Goal: Task Accomplishment & Management: Complete application form

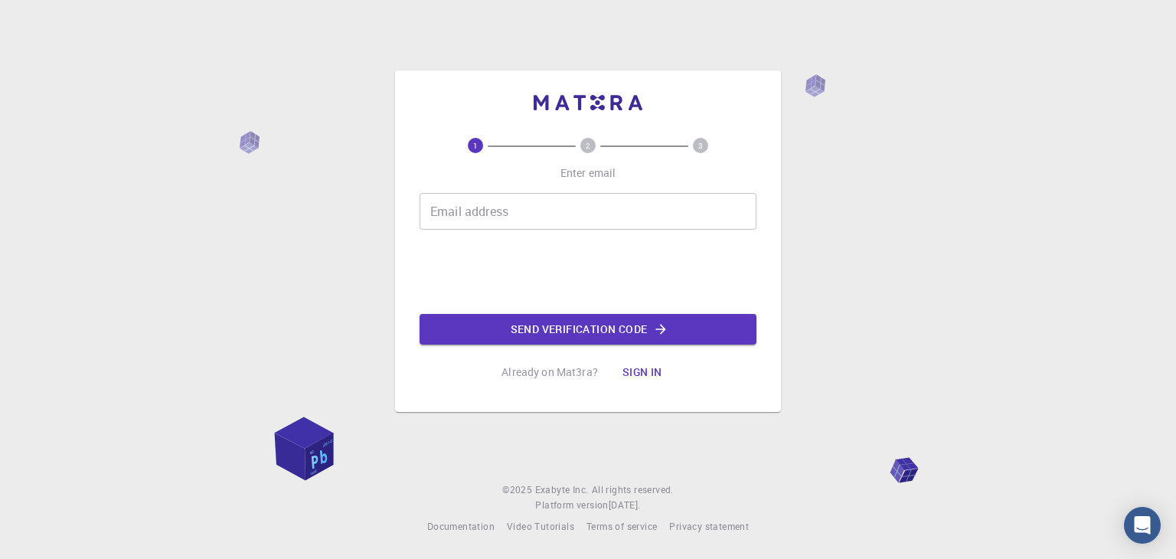
click at [509, 224] on input "Email address" at bounding box center [588, 211] width 337 height 37
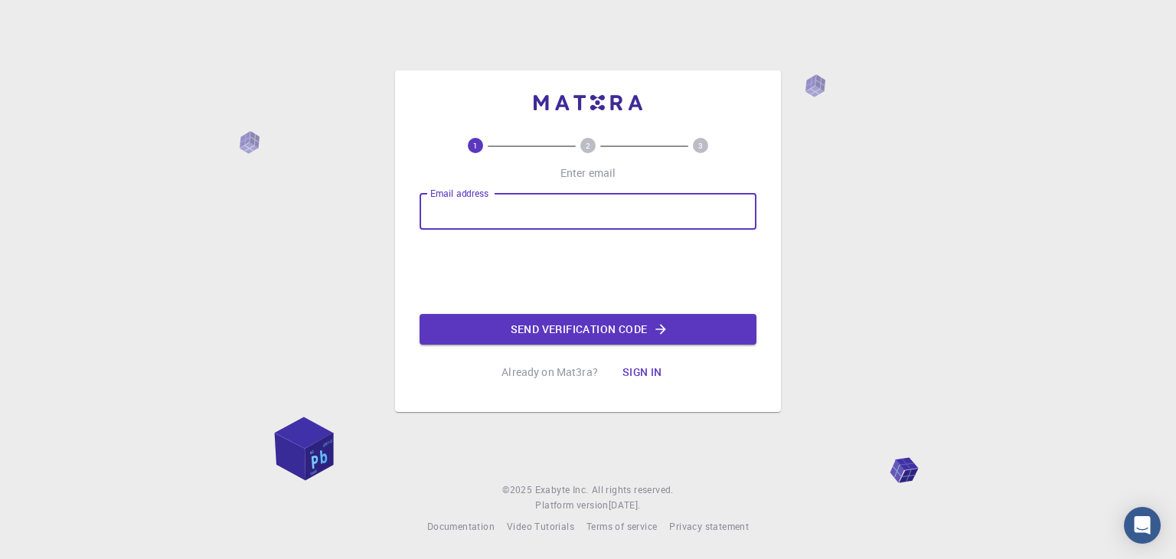
type input "lochanftw@gmail.com"
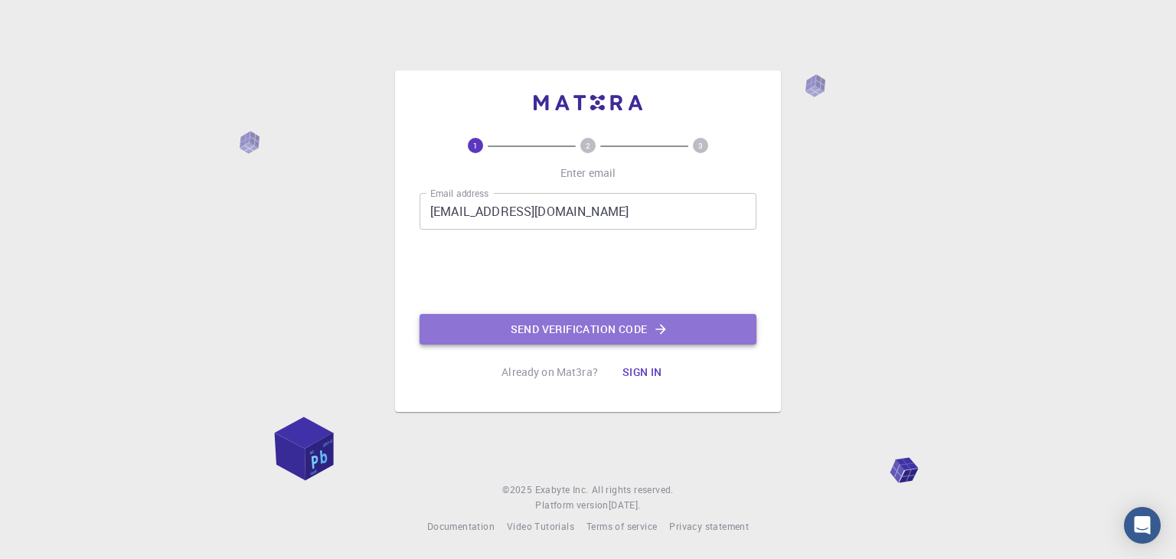
click at [536, 325] on button "Send verification code" at bounding box center [588, 329] width 337 height 31
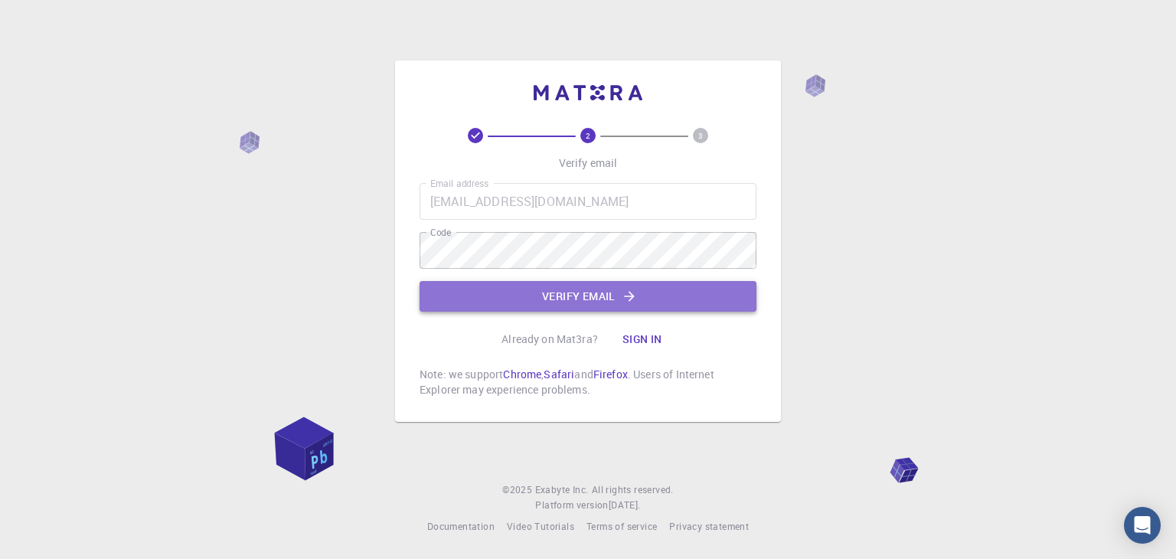
click at [514, 289] on button "Verify email" at bounding box center [588, 296] width 337 height 31
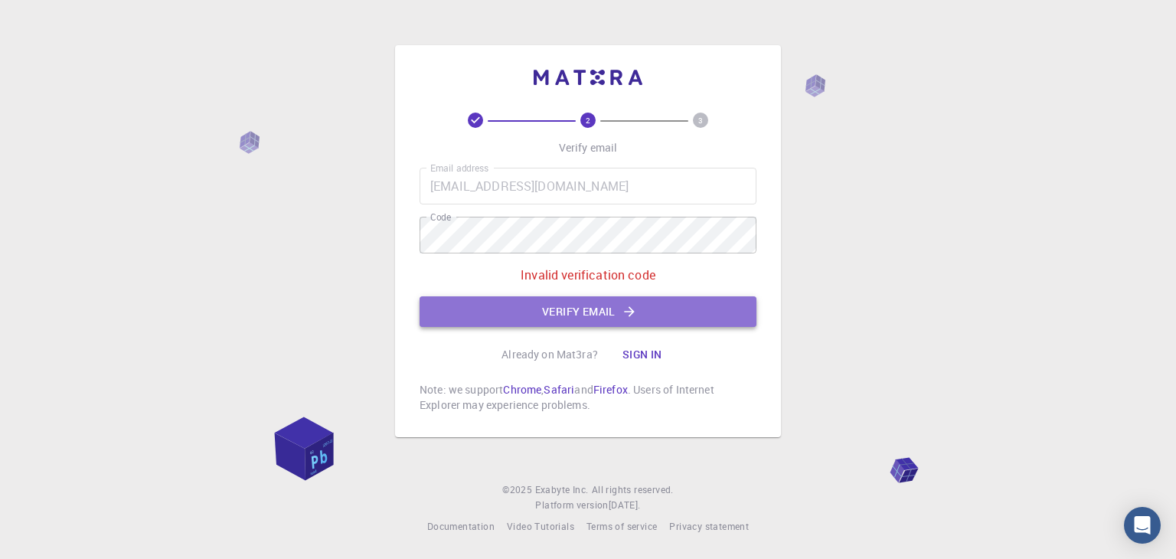
click at [566, 309] on button "Verify email" at bounding box center [588, 311] width 337 height 31
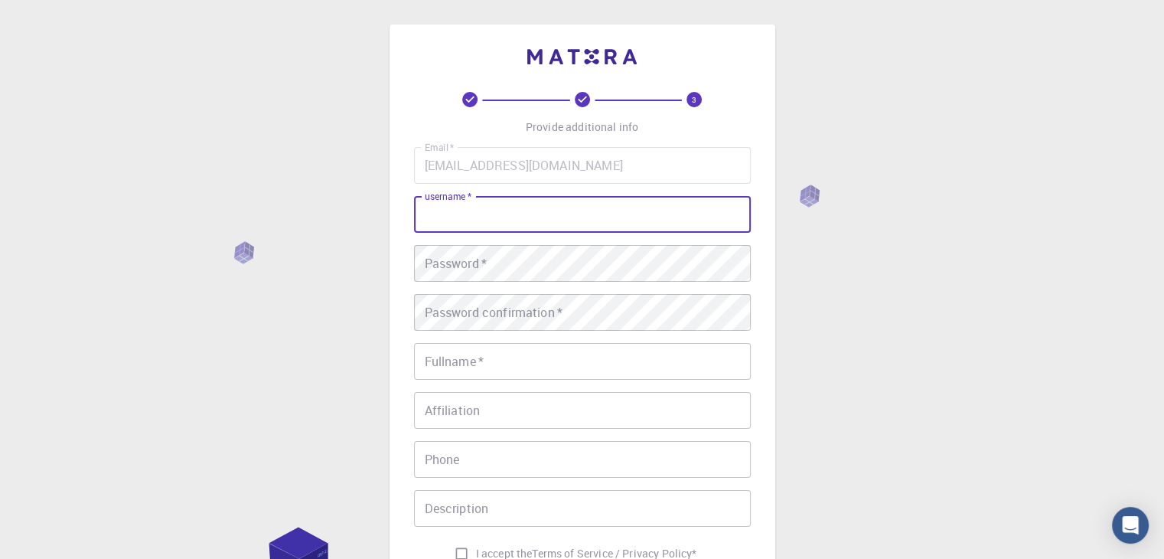
click at [480, 198] on input "username   *" at bounding box center [582, 214] width 337 height 37
click at [496, 194] on div "Email   * lochanftw@gmail.com Email   * username   * lochan username   * Passwo…" at bounding box center [582, 357] width 337 height 421
click at [485, 203] on input "[PERSON_NAME]" at bounding box center [582, 214] width 337 height 37
type input "LochanFTW"
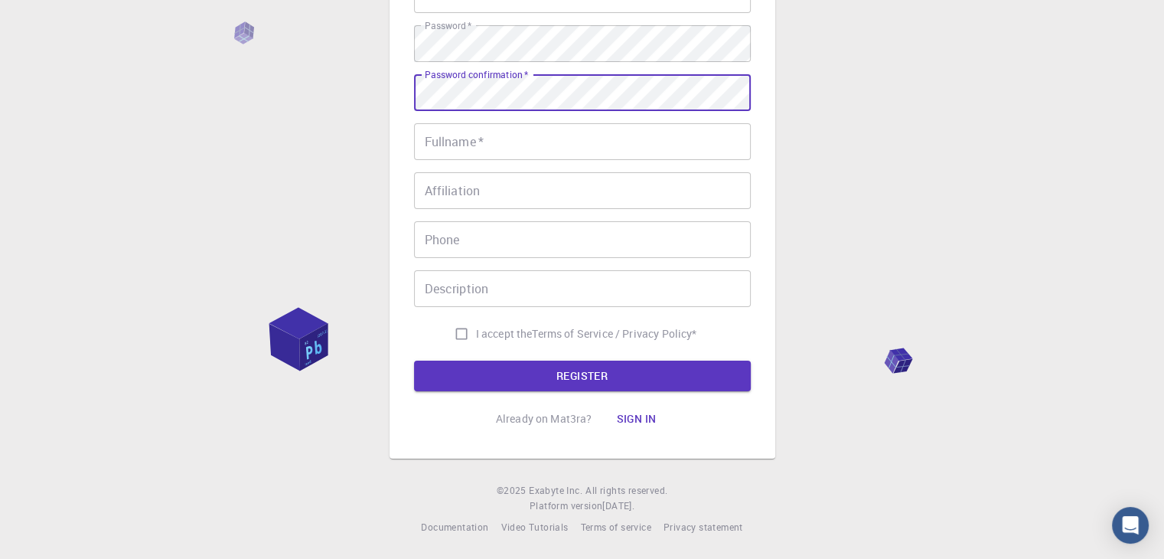
scroll to position [220, 0]
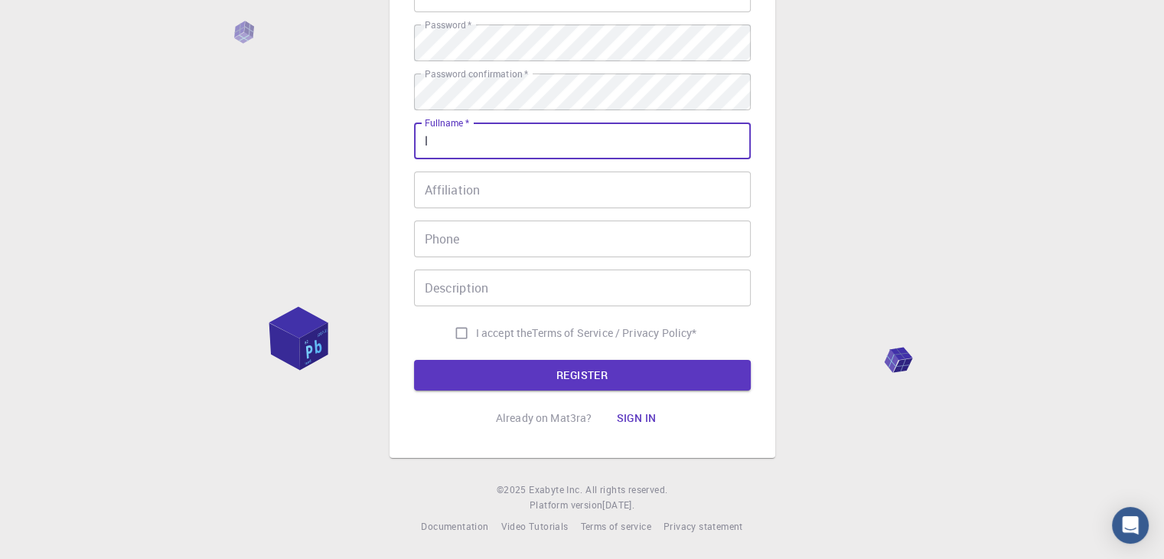
click at [494, 135] on input "l" at bounding box center [582, 140] width 337 height 37
type input "[PERSON_NAME]"
click at [473, 175] on input "Affiliation" at bounding box center [582, 189] width 337 height 37
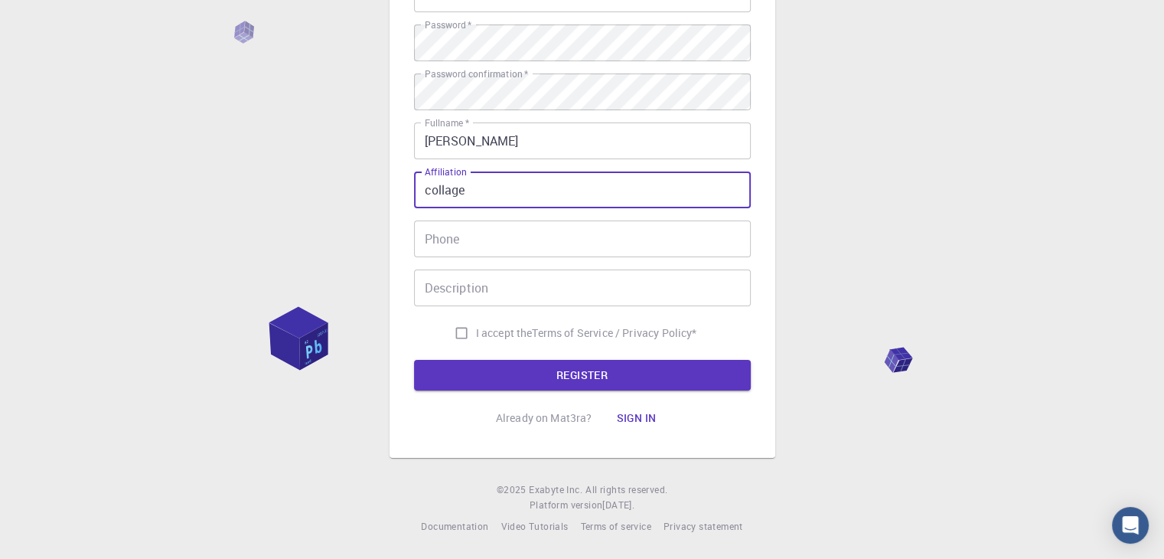
type input "collage"
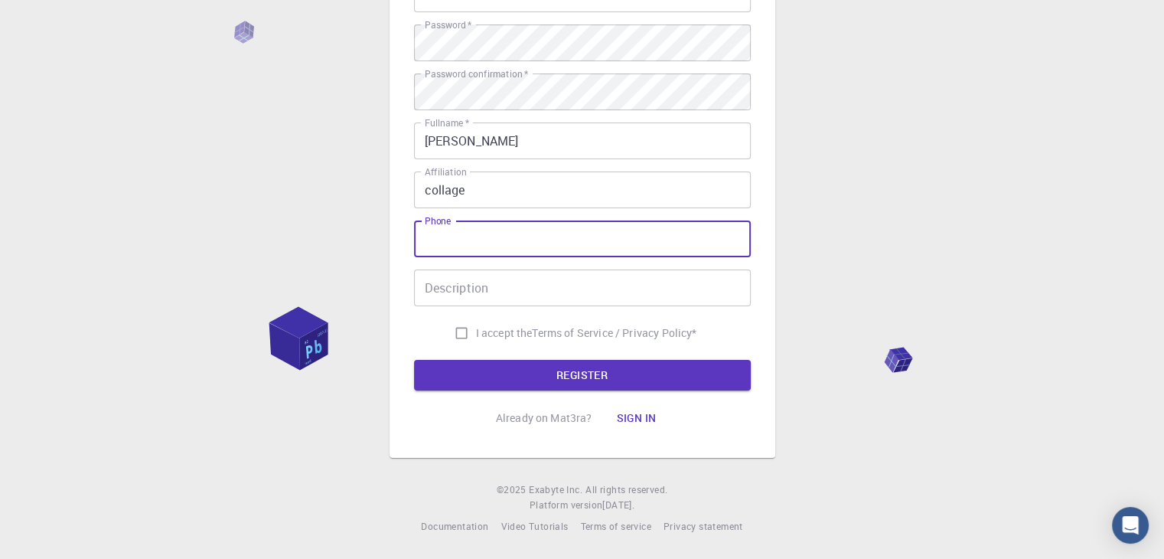
click at [462, 229] on input "Phone" at bounding box center [582, 238] width 337 height 37
type input "87544"
type input "9176074080"
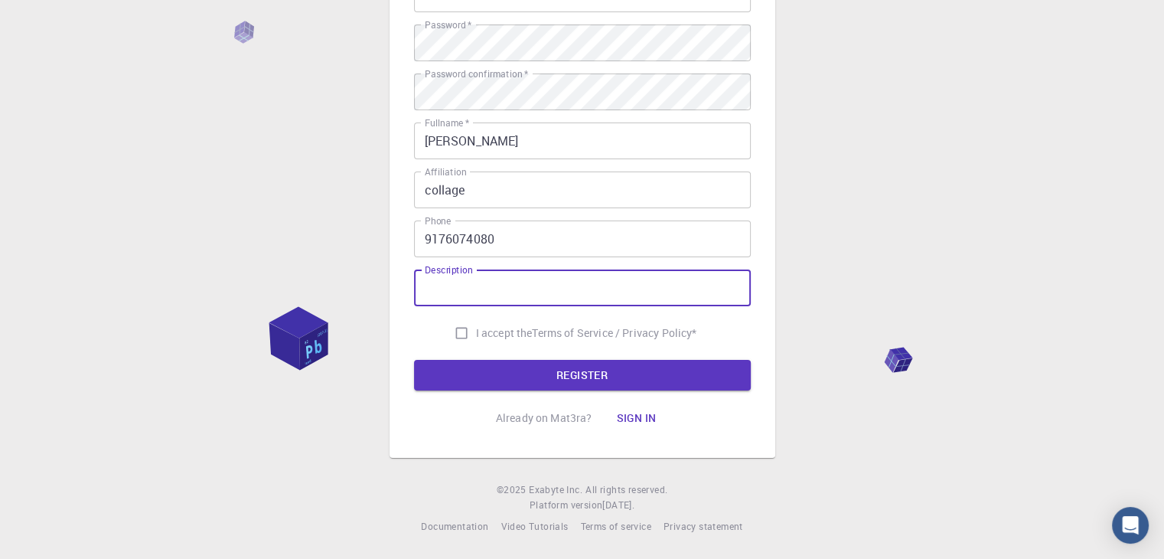
click at [493, 292] on input "Description" at bounding box center [582, 287] width 337 height 37
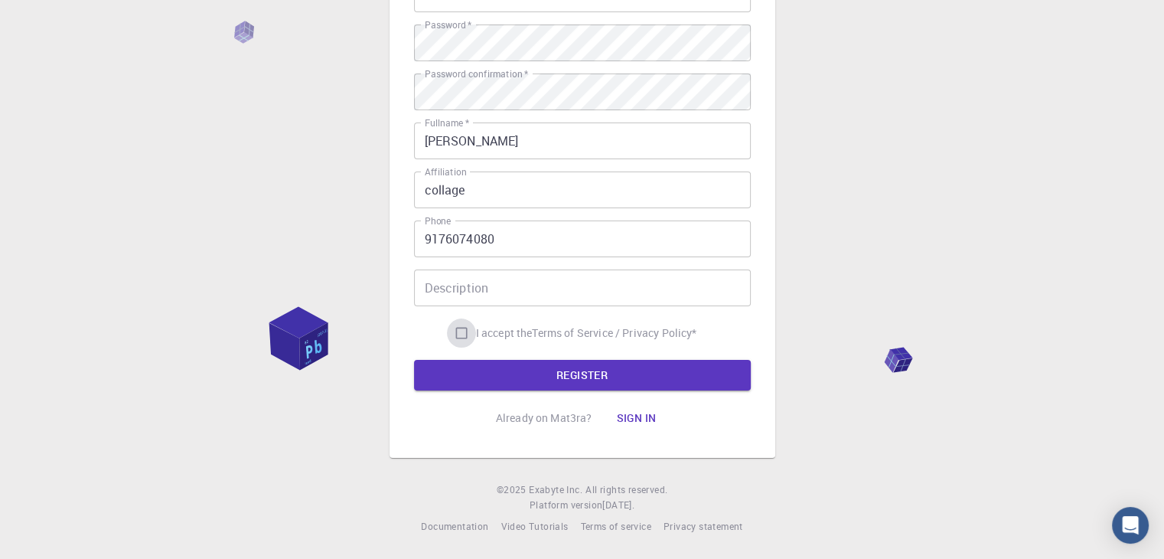
click at [455, 330] on input "I accept the Terms of Service / Privacy Policy *" at bounding box center [461, 332] width 29 height 29
checkbox input "true"
click at [462, 387] on button "REGISTER" at bounding box center [582, 375] width 337 height 31
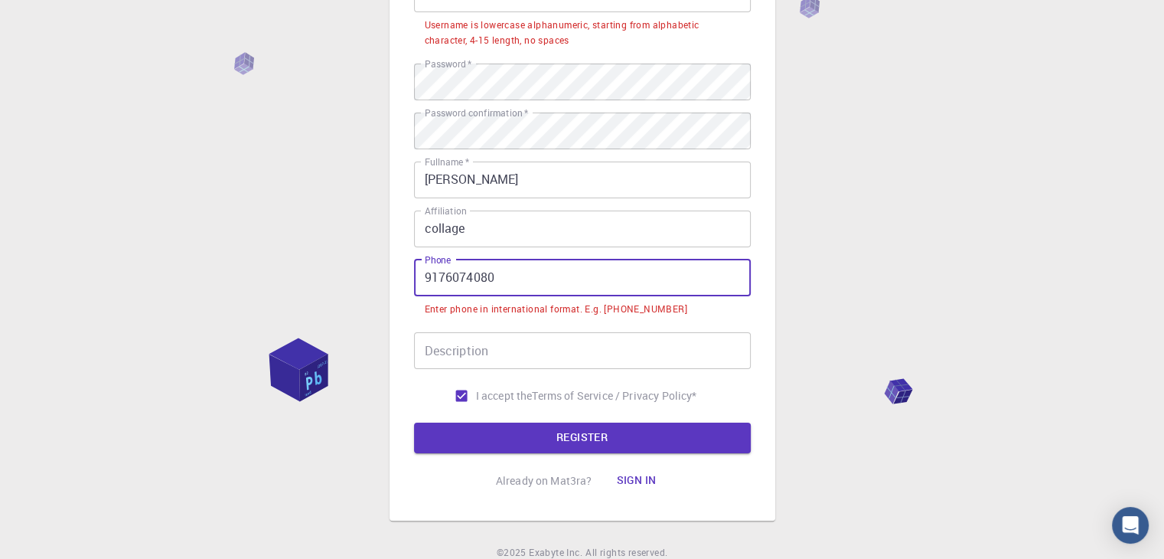
click at [422, 279] on input "9176074080" at bounding box center [582, 278] width 337 height 37
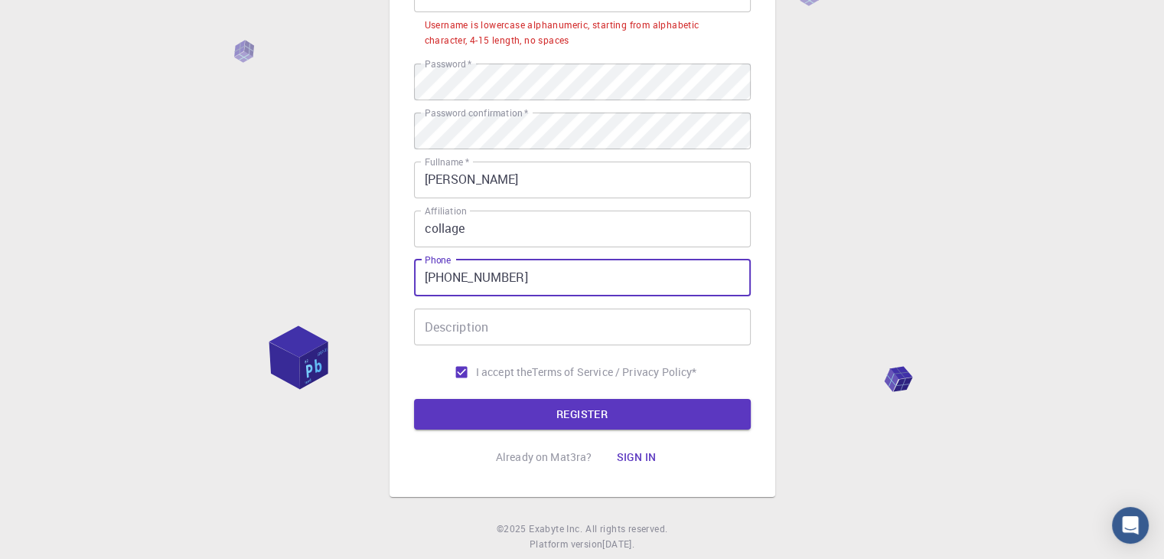
type input "+919176074080"
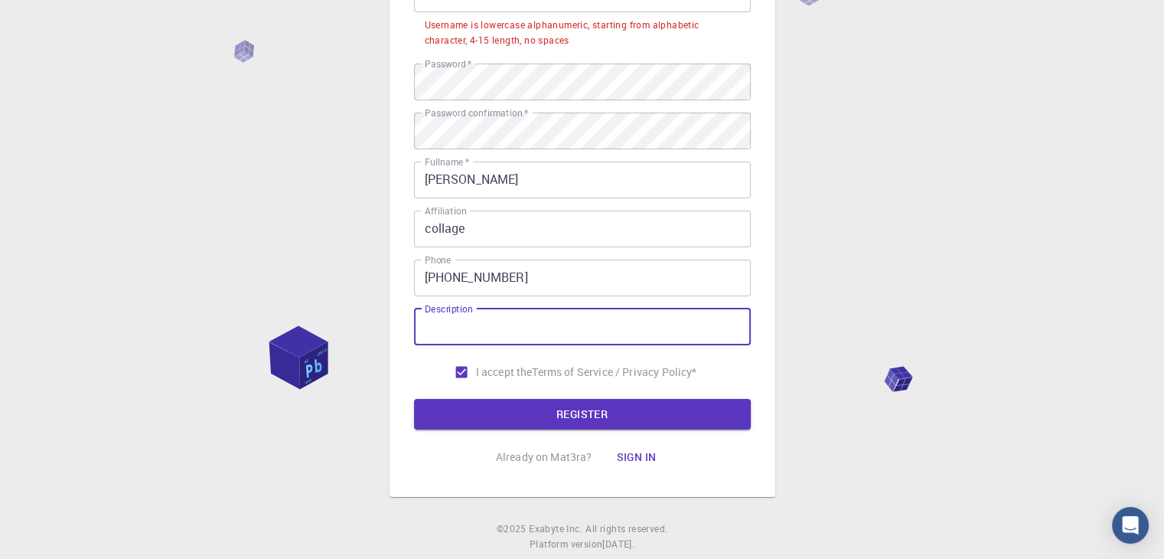
click at [462, 325] on input "Description" at bounding box center [582, 327] width 337 height 37
type input "2"
type input "h"
type input "project"
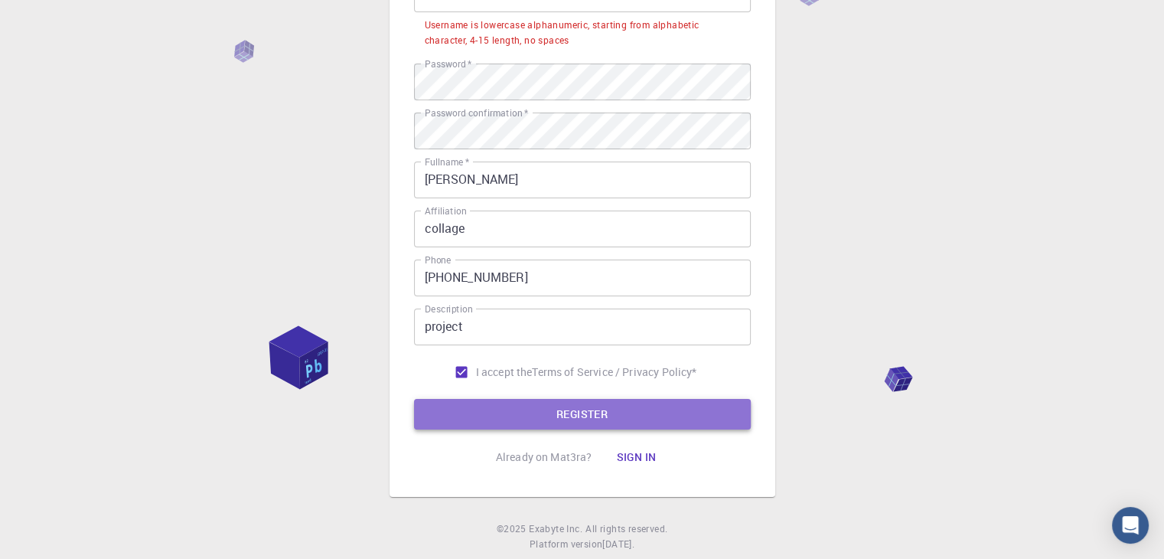
click at [481, 402] on button "REGISTER" at bounding box center [582, 414] width 337 height 31
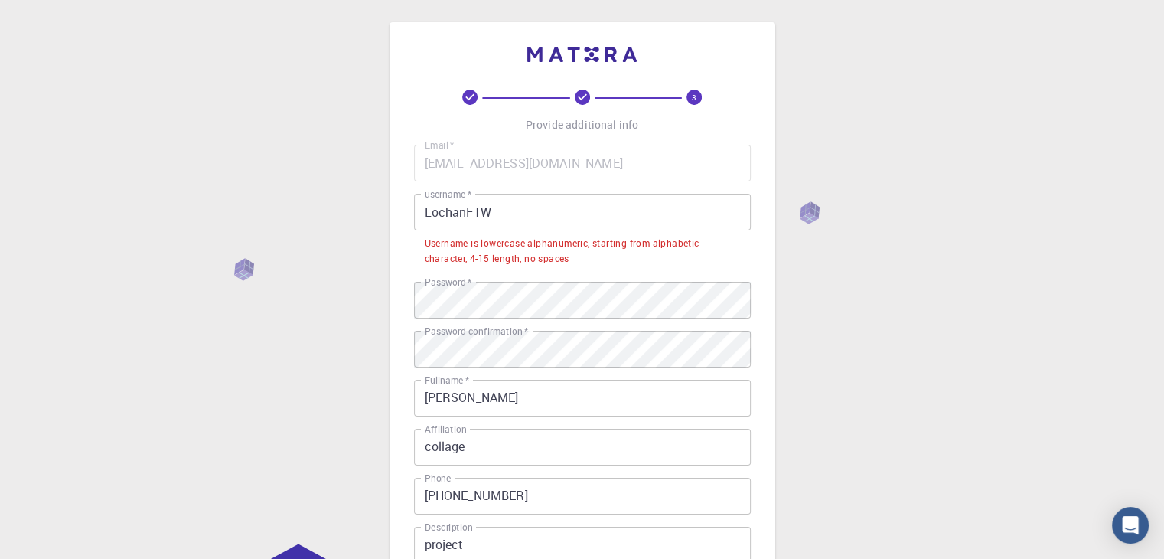
scroll to position [3, 0]
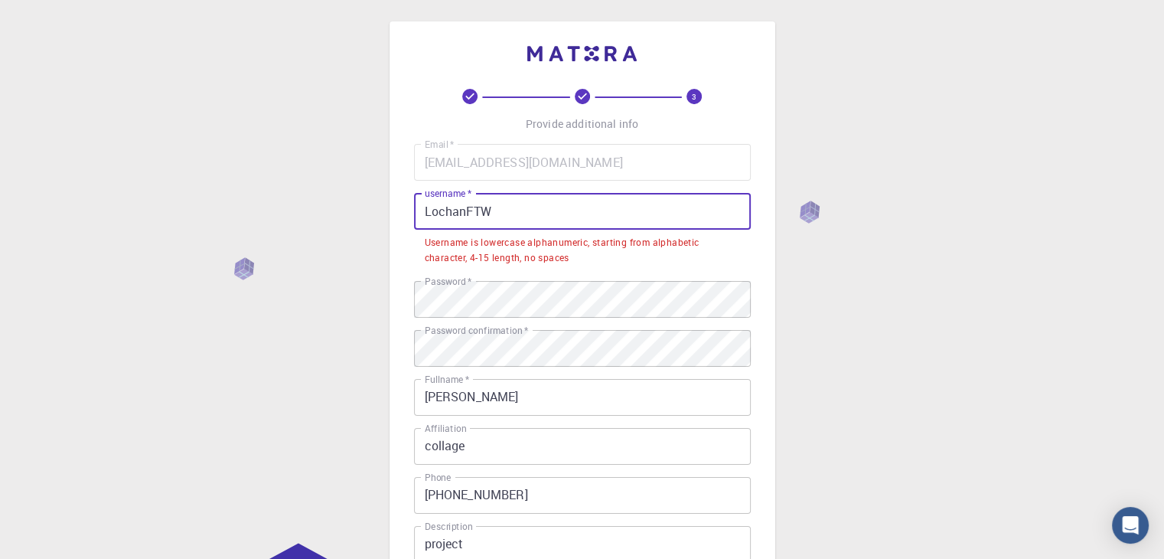
click at [429, 210] on input "LochanFTW" at bounding box center [582, 211] width 337 height 37
type input "lochanFTW"
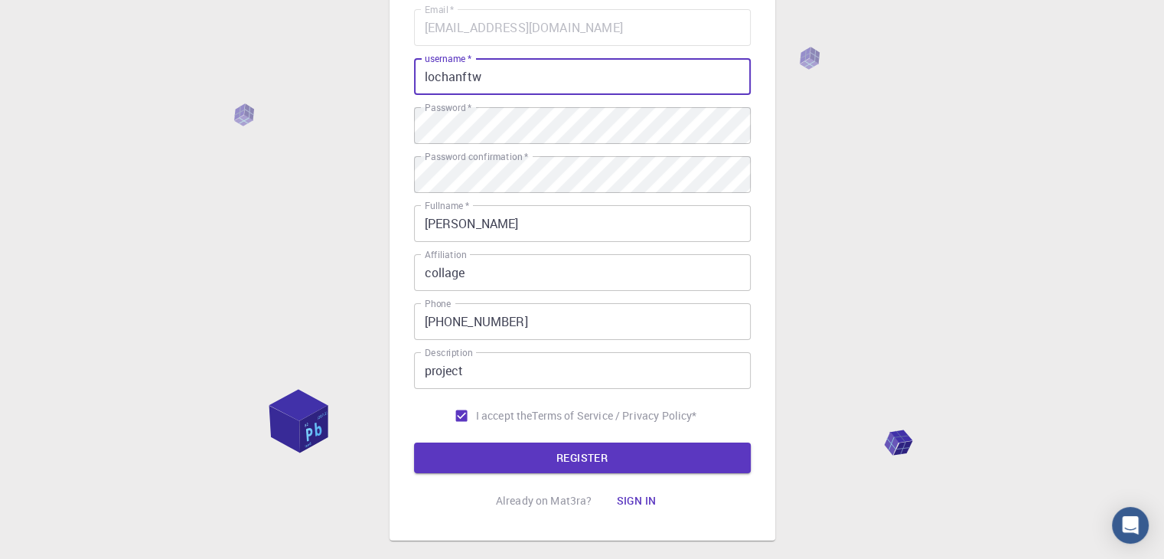
scroll to position [220, 0]
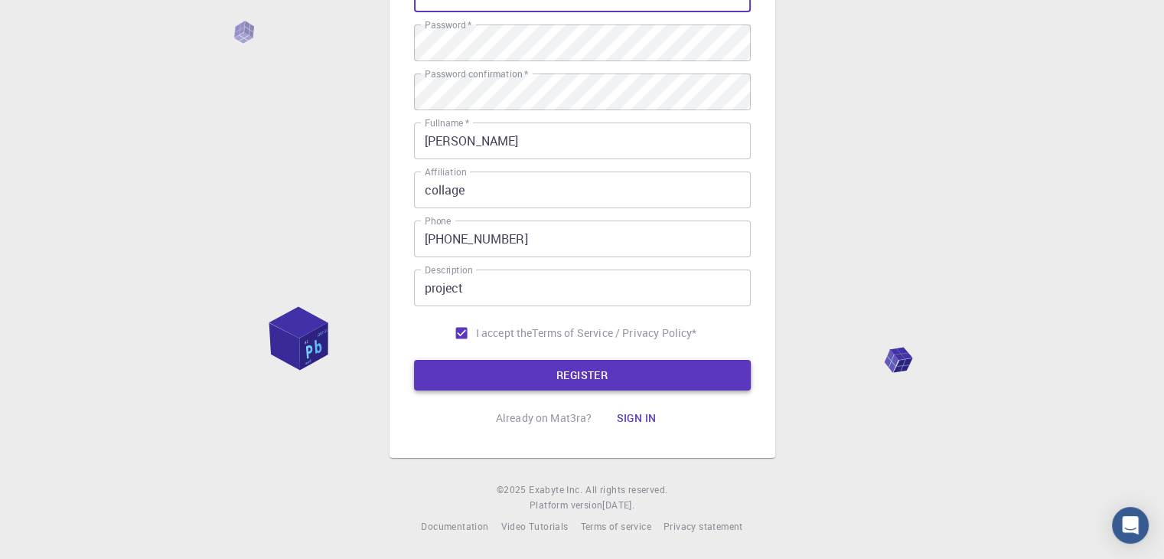
type input "lochanftw"
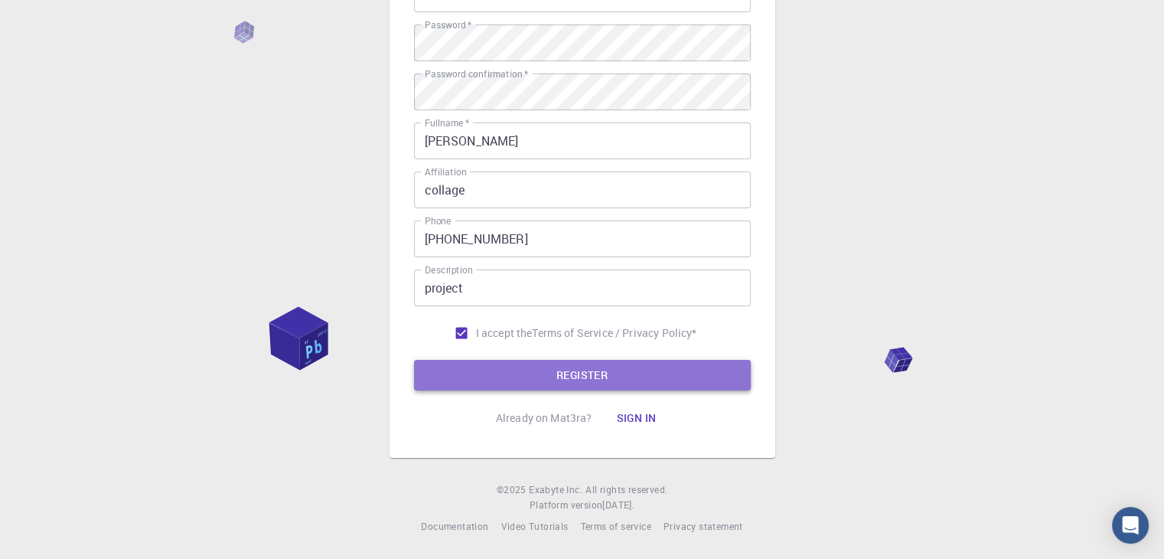
click at [487, 386] on button "REGISTER" at bounding box center [582, 375] width 337 height 31
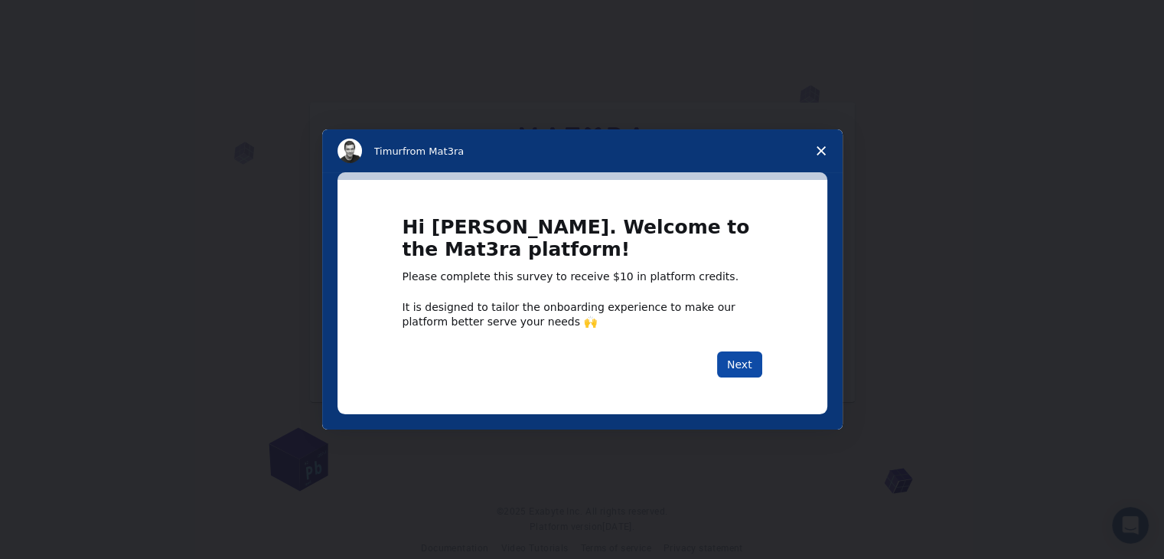
click at [747, 374] on button "Next" at bounding box center [739, 364] width 45 height 26
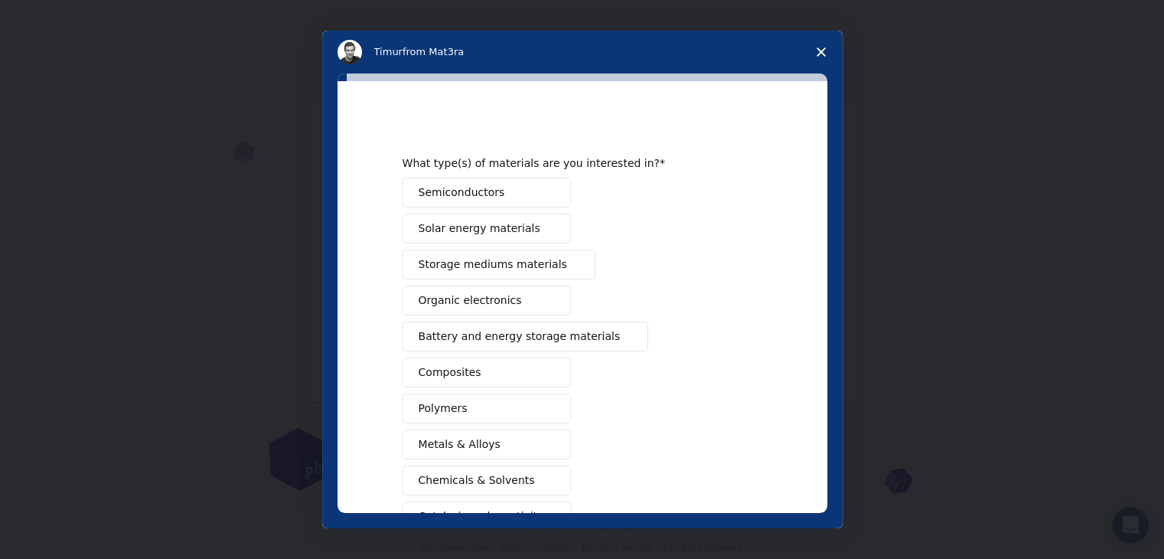
click at [524, 198] on button "Semiconductors" at bounding box center [487, 193] width 168 height 30
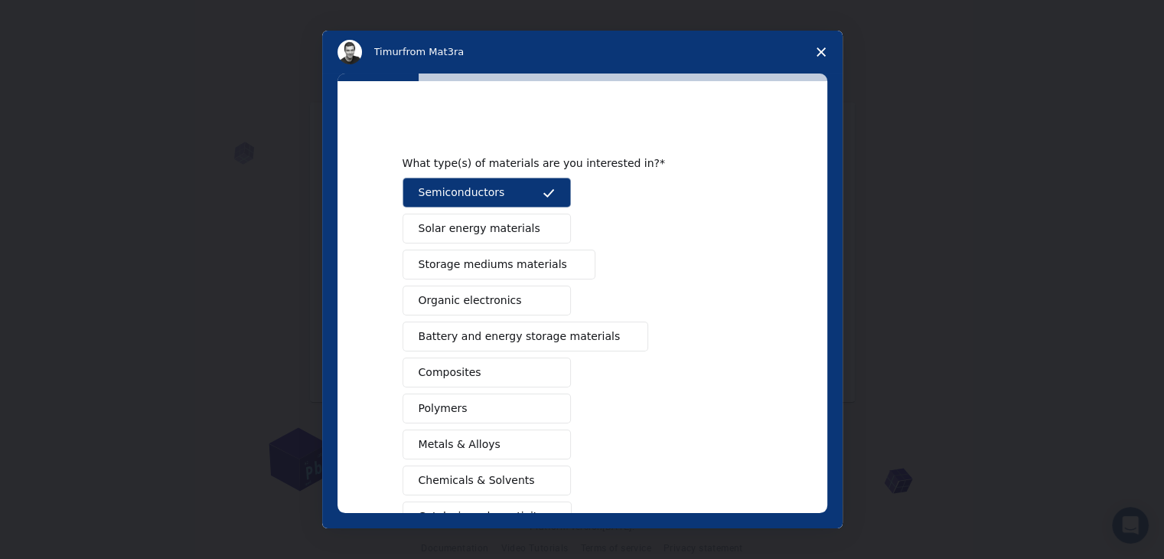
click at [501, 229] on span "Solar energy materials" at bounding box center [480, 228] width 122 height 16
click at [478, 263] on span "Storage mediums materials" at bounding box center [493, 264] width 149 height 16
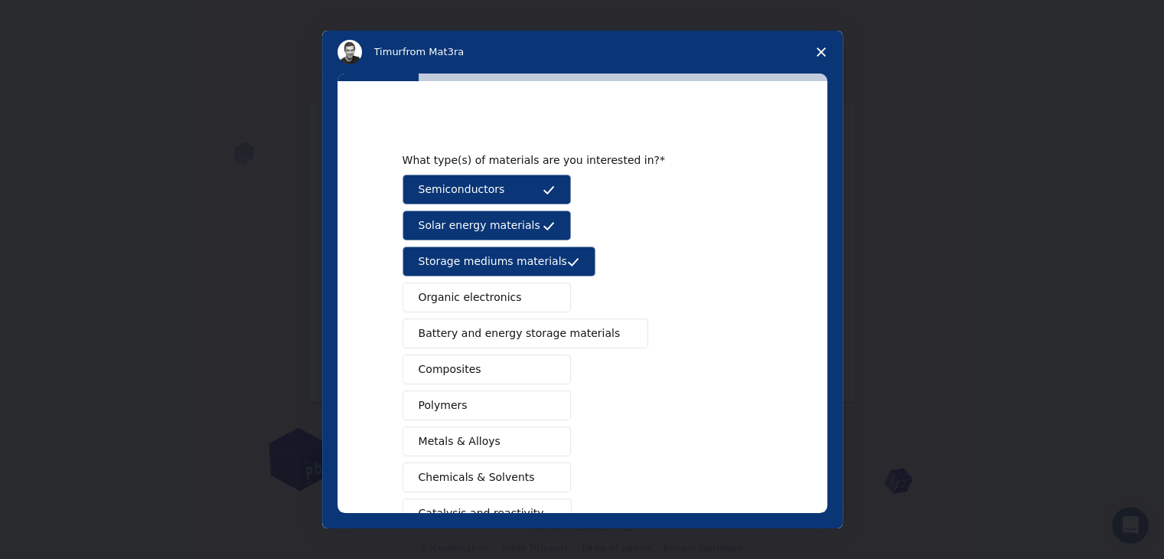
click at [480, 300] on span "Organic electronics" at bounding box center [470, 297] width 103 height 16
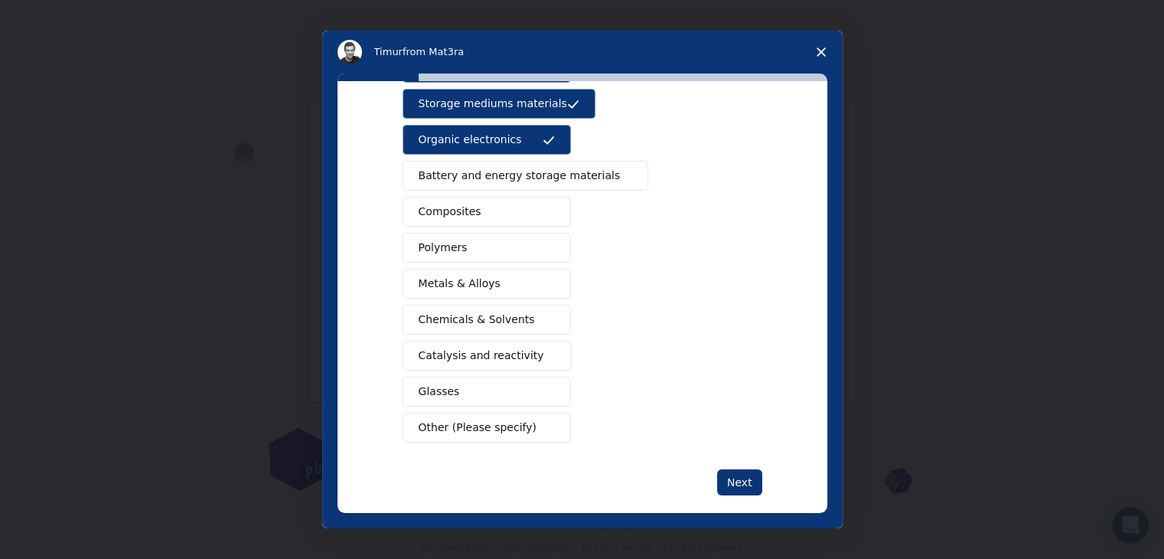
scroll to position [162, 0]
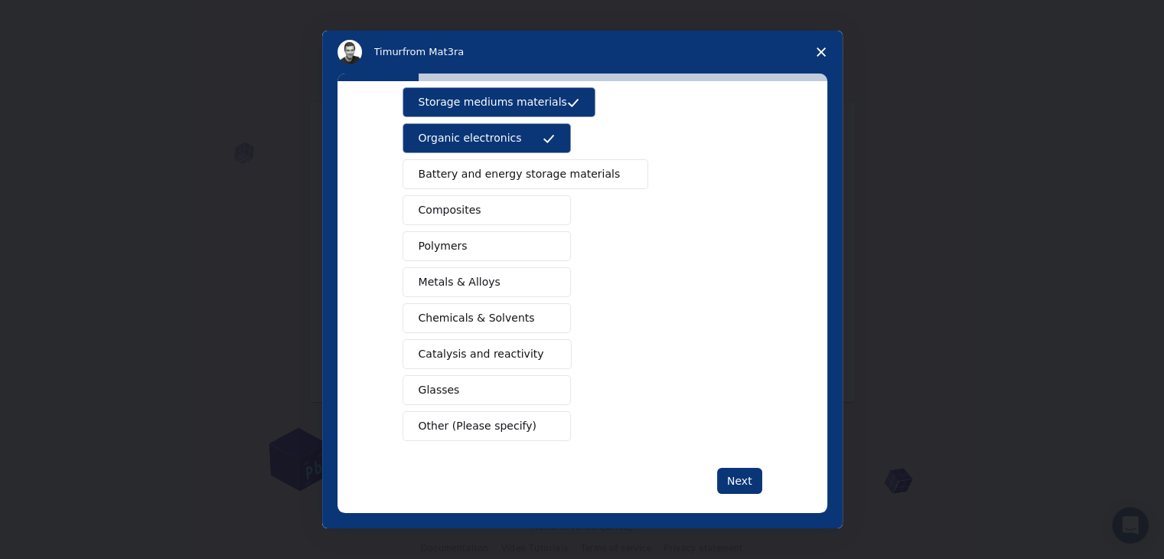
click at [753, 459] on div "What type(s) of materials are you interested in? Semiconductors Solar energy ma…" at bounding box center [583, 225] width 360 height 538
click at [746, 472] on button "Next" at bounding box center [739, 481] width 45 height 26
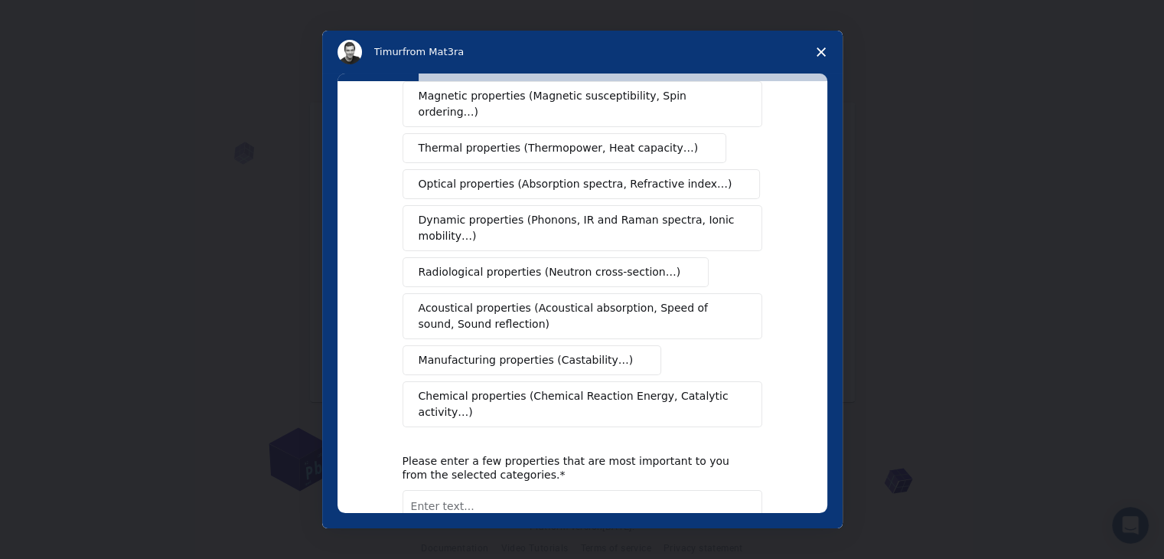
scroll to position [0, 0]
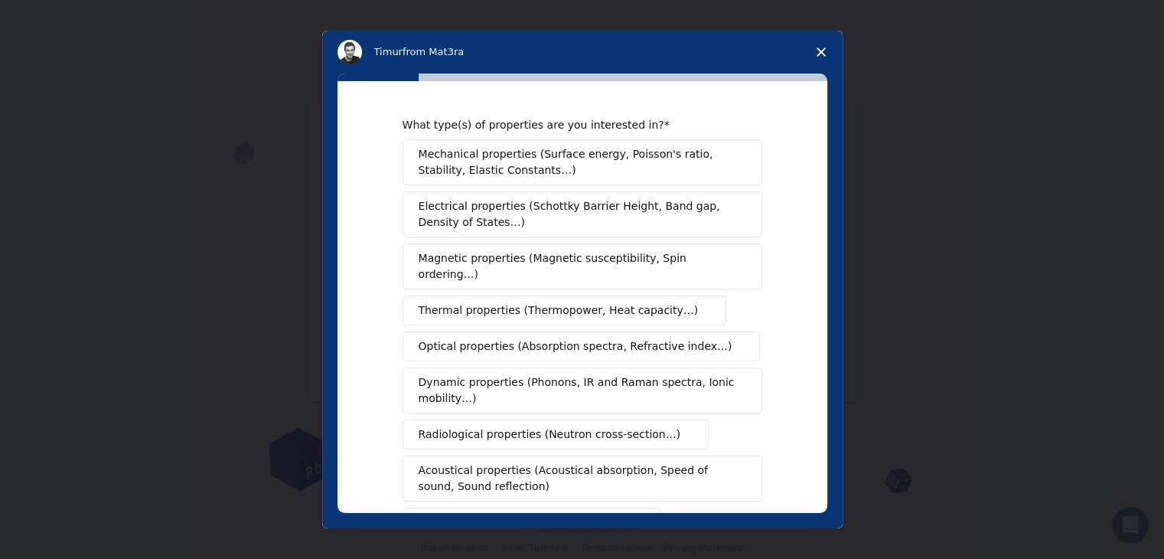
click at [550, 270] on button "Magnetic properties (Magnetic susceptibility, Spin ordering…)" at bounding box center [583, 266] width 360 height 46
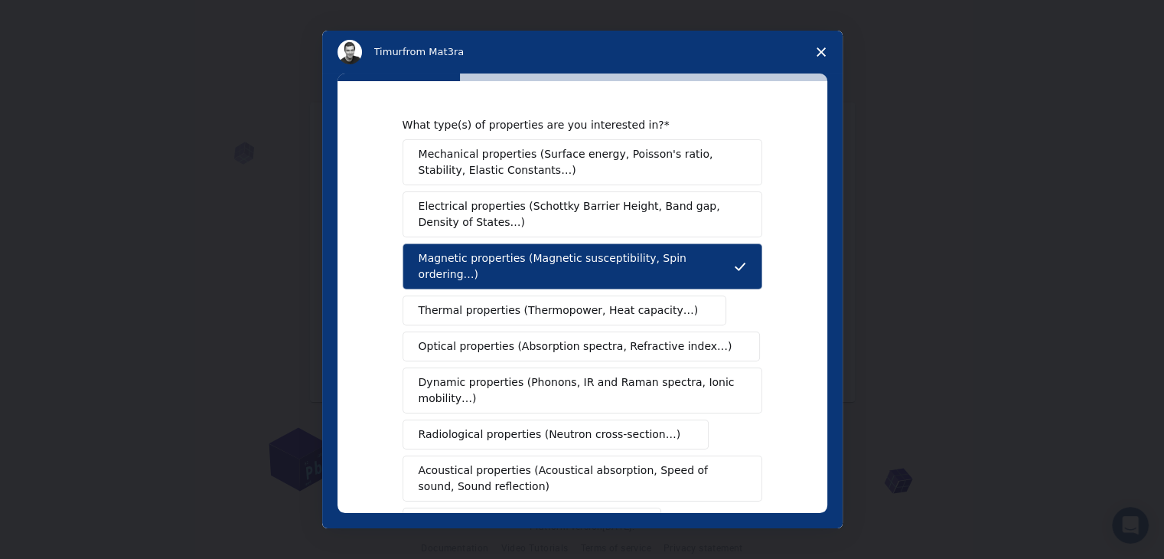
click at [583, 220] on span "Electrical properties (Schottky Barrier Height, Band gap, Density of States…)" at bounding box center [578, 214] width 318 height 32
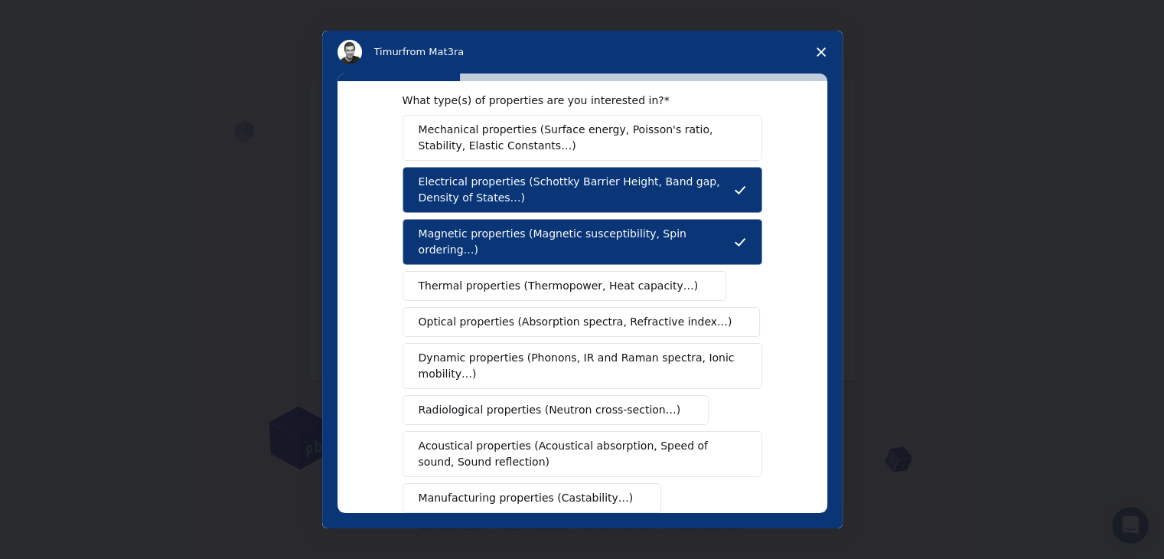
scroll to position [256, 0]
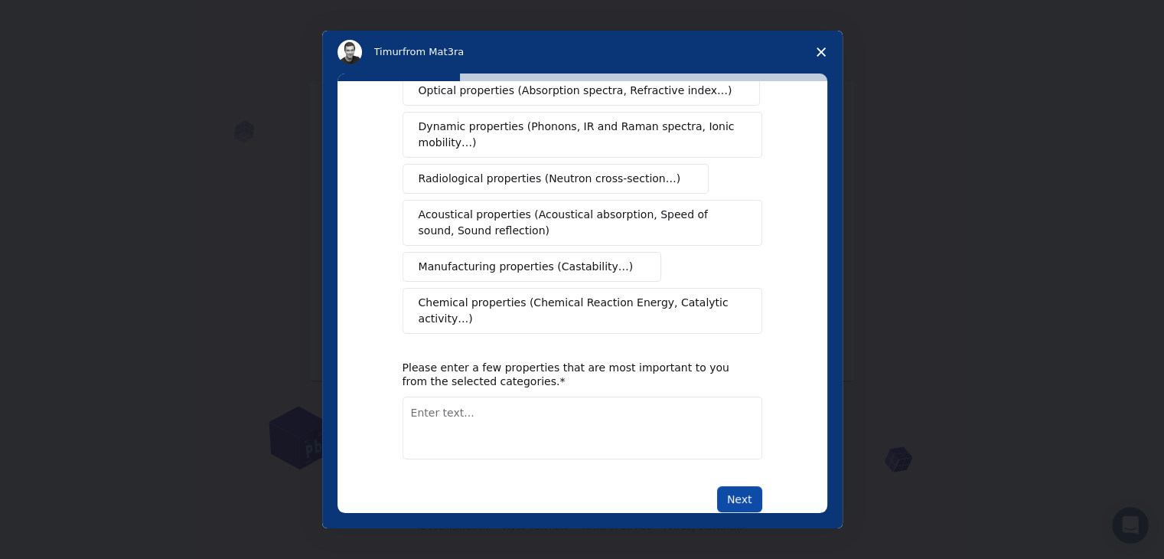
click at [744, 486] on button "Next" at bounding box center [739, 499] width 45 height 26
click at [554, 406] on textarea "Enter text..." at bounding box center [583, 428] width 360 height 63
type textarea "3"
type textarea "electronics"
click at [715, 486] on div "Next" at bounding box center [583, 499] width 360 height 26
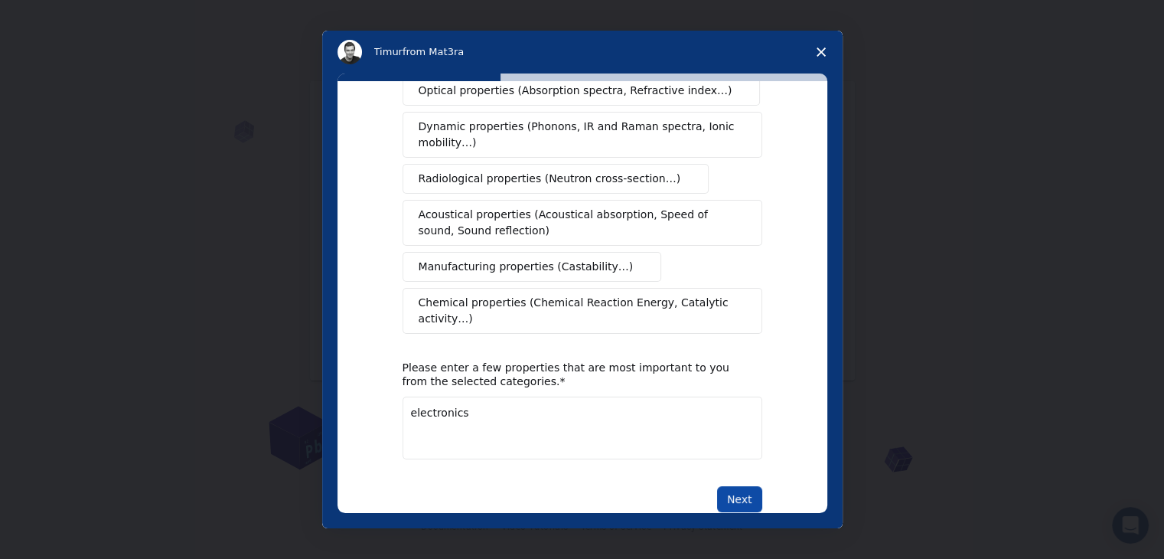
click at [720, 486] on button "Next" at bounding box center [739, 499] width 45 height 26
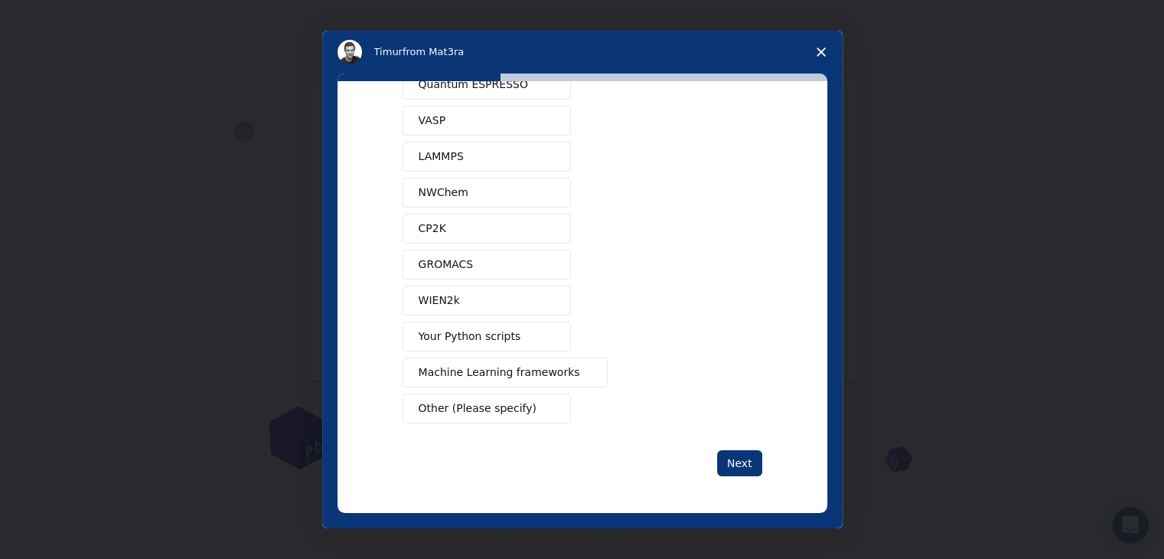
scroll to position [0, 0]
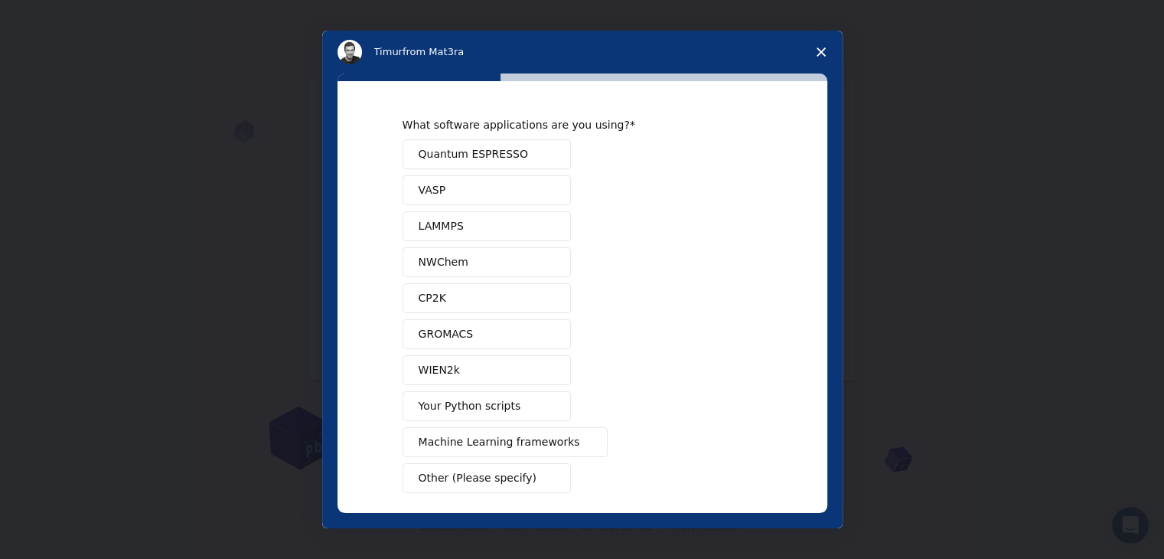
click at [459, 154] on span "Quantum ESPRESSO" at bounding box center [473, 154] width 109 height 16
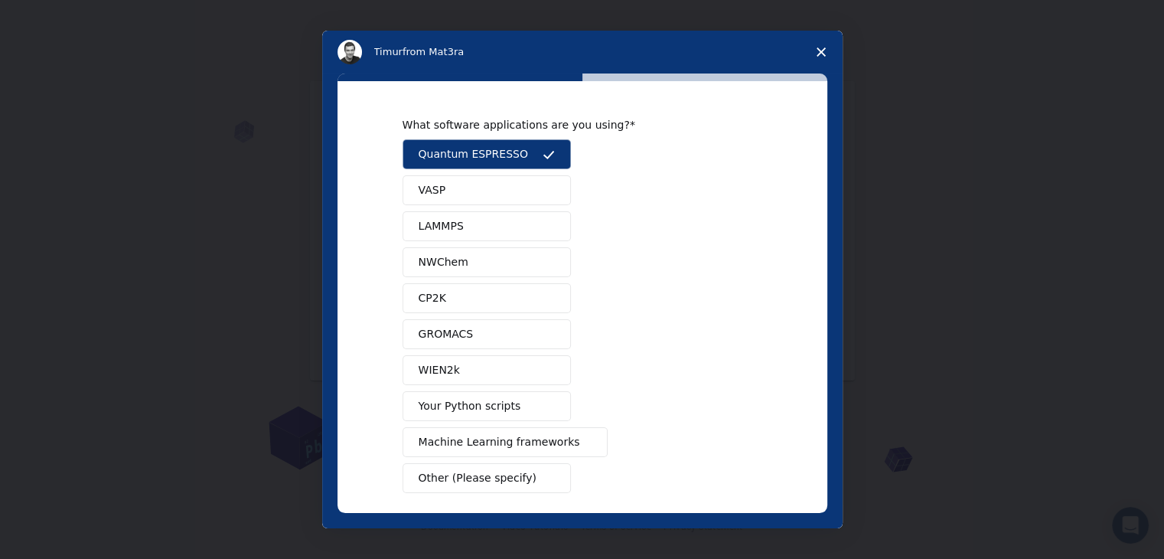
scroll to position [67, 0]
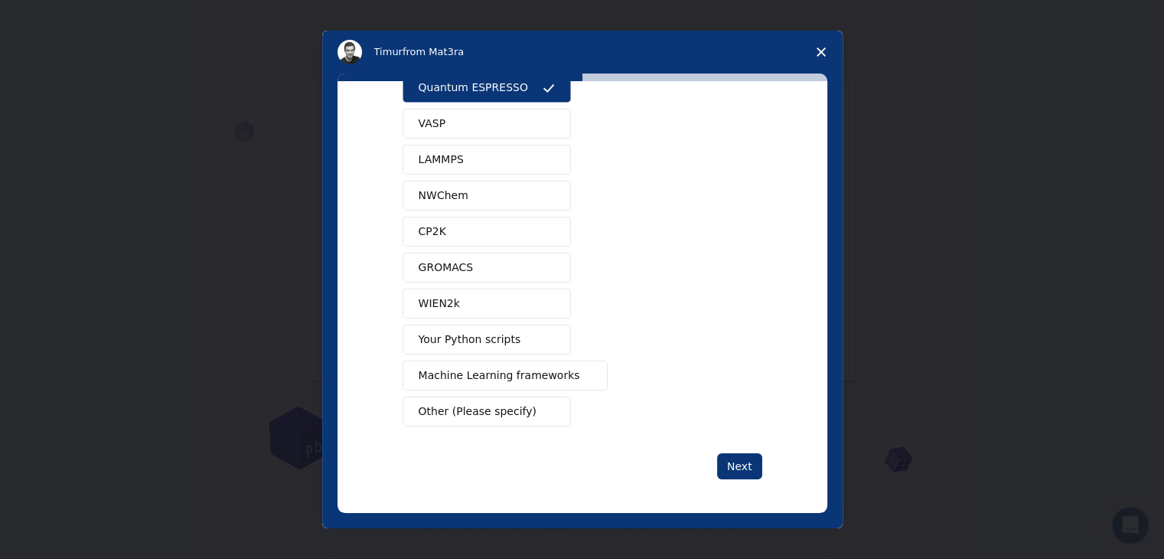
click at [468, 328] on button "Your Python scripts" at bounding box center [487, 340] width 168 height 30
click at [456, 379] on span "Machine Learning frameworks" at bounding box center [500, 375] width 162 height 16
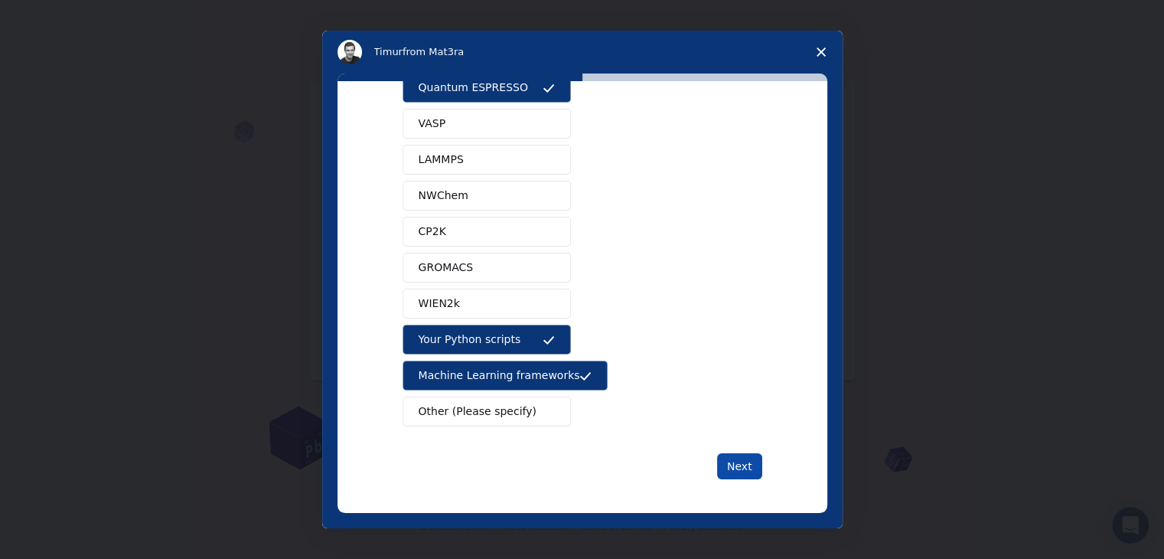
click at [744, 475] on button "Next" at bounding box center [739, 466] width 45 height 26
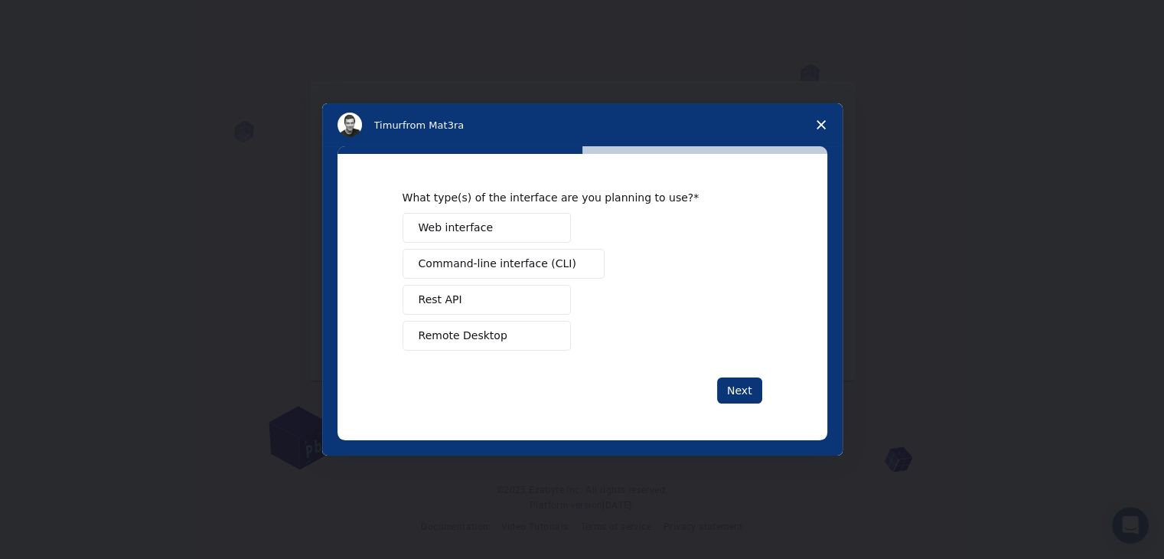
drag, startPoint x: 479, startPoint y: 337, endPoint x: 498, endPoint y: 304, distance: 38.1
click at [498, 304] on div "Web interface Command-line interface (CLI) Rest API Remote Desktop" at bounding box center [583, 282] width 360 height 138
click at [501, 335] on button "Remote Desktop" at bounding box center [487, 336] width 168 height 30
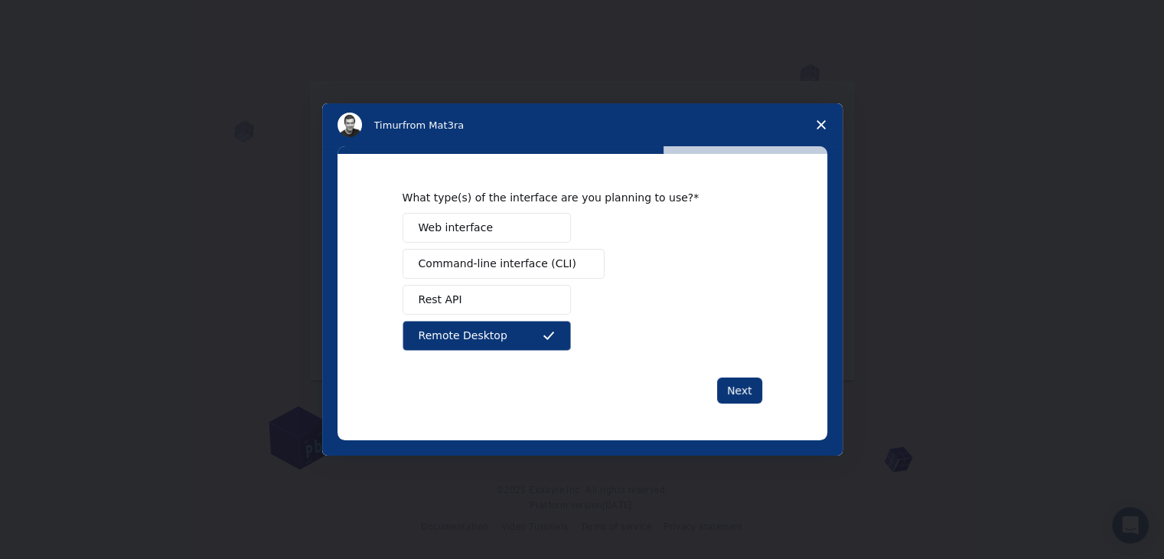
click at [501, 335] on button "Remote Desktop" at bounding box center [487, 336] width 168 height 30
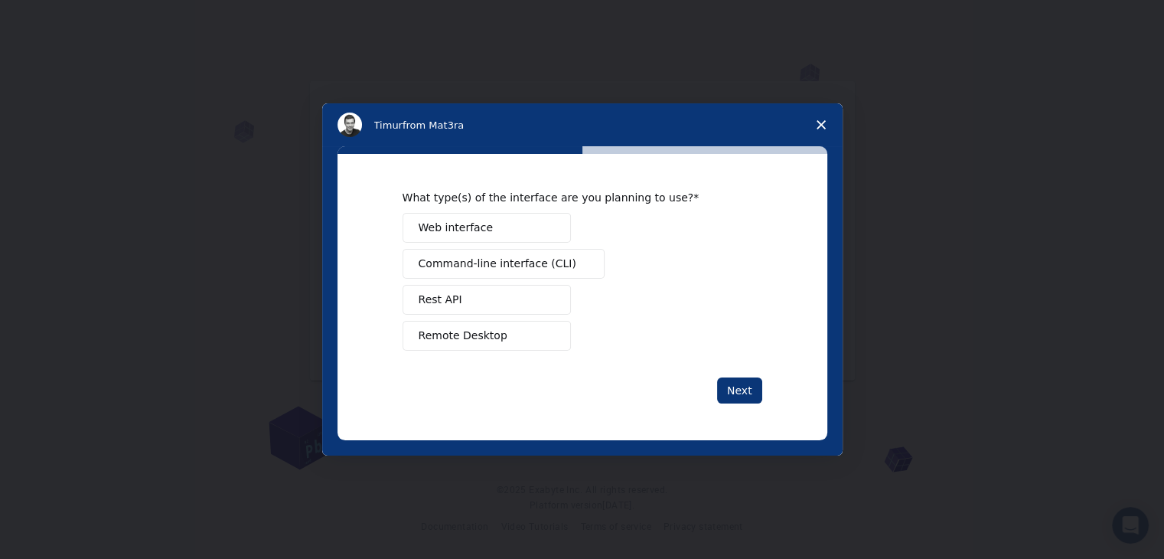
click at [531, 227] on button "Web interface" at bounding box center [487, 228] width 168 height 30
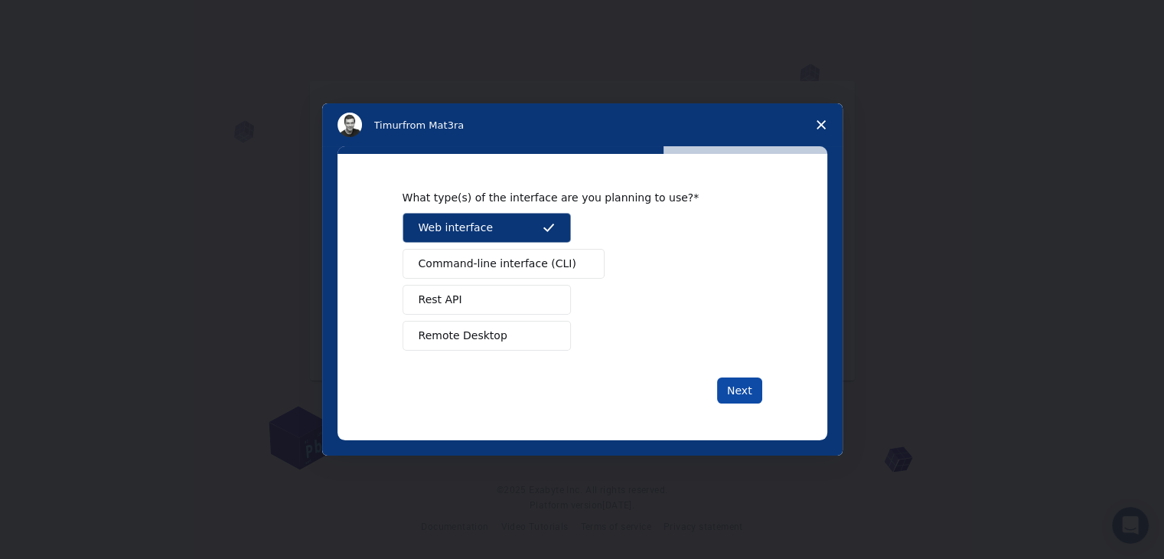
click at [735, 377] on button "Next" at bounding box center [739, 390] width 45 height 26
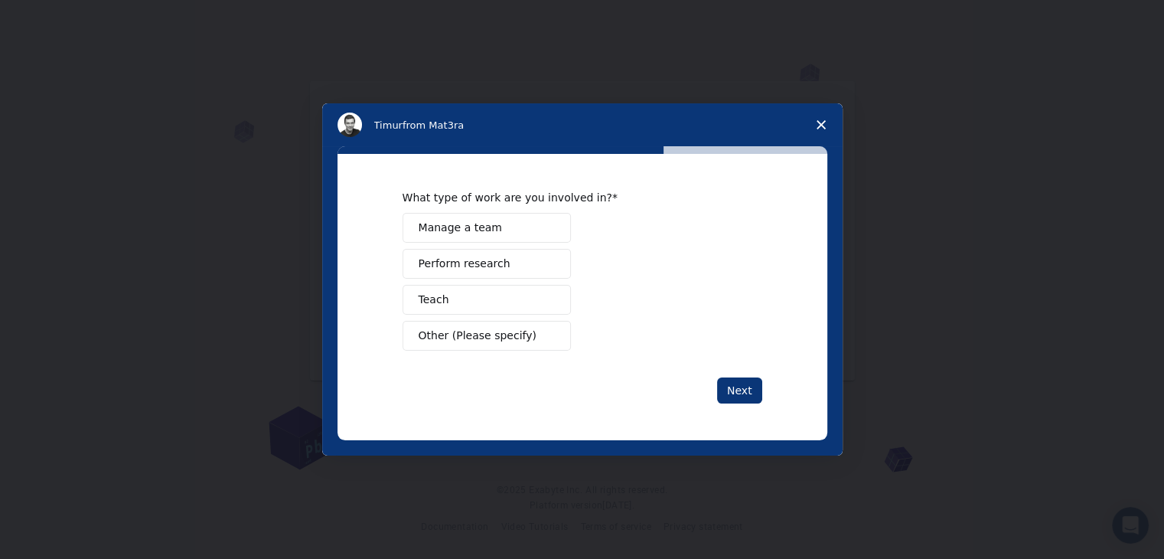
click at [493, 273] on button "Perform research" at bounding box center [487, 264] width 168 height 30
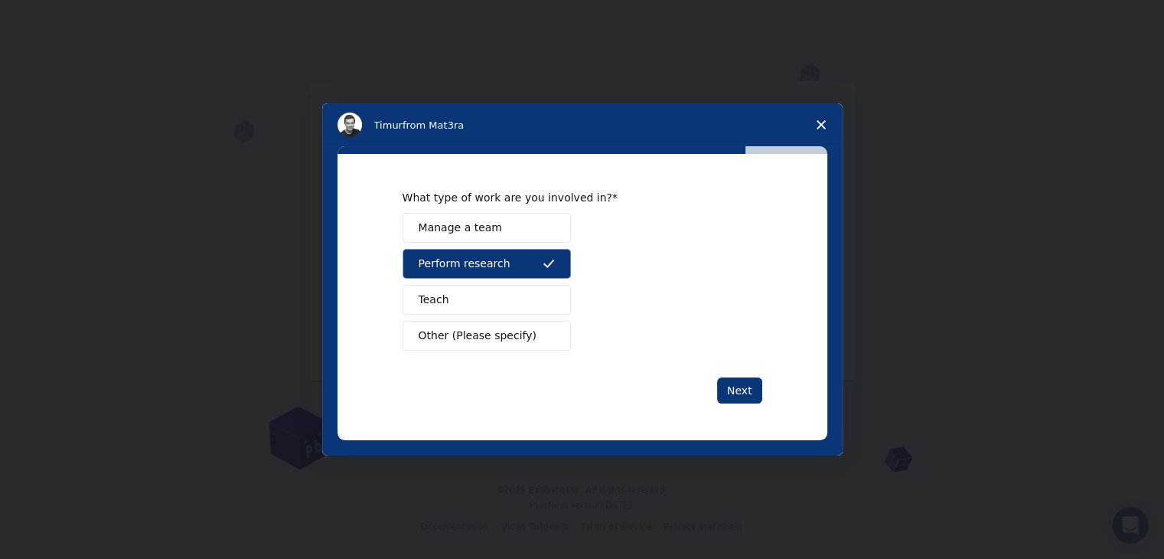
click at [473, 343] on button "Other (Please specify)" at bounding box center [487, 336] width 168 height 30
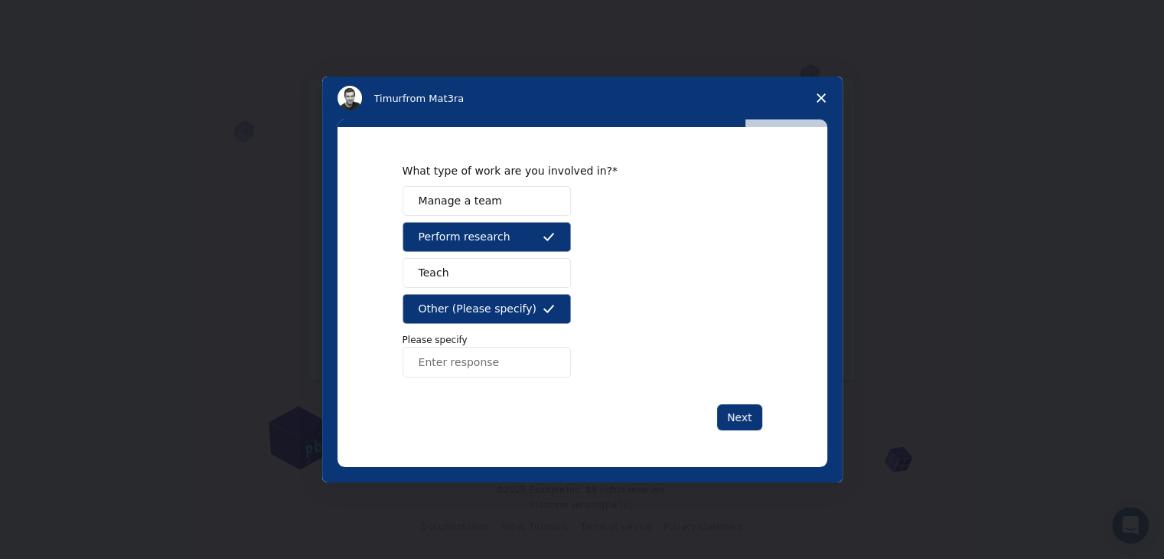
click at [505, 298] on button "Other (Please specify)" at bounding box center [487, 309] width 168 height 30
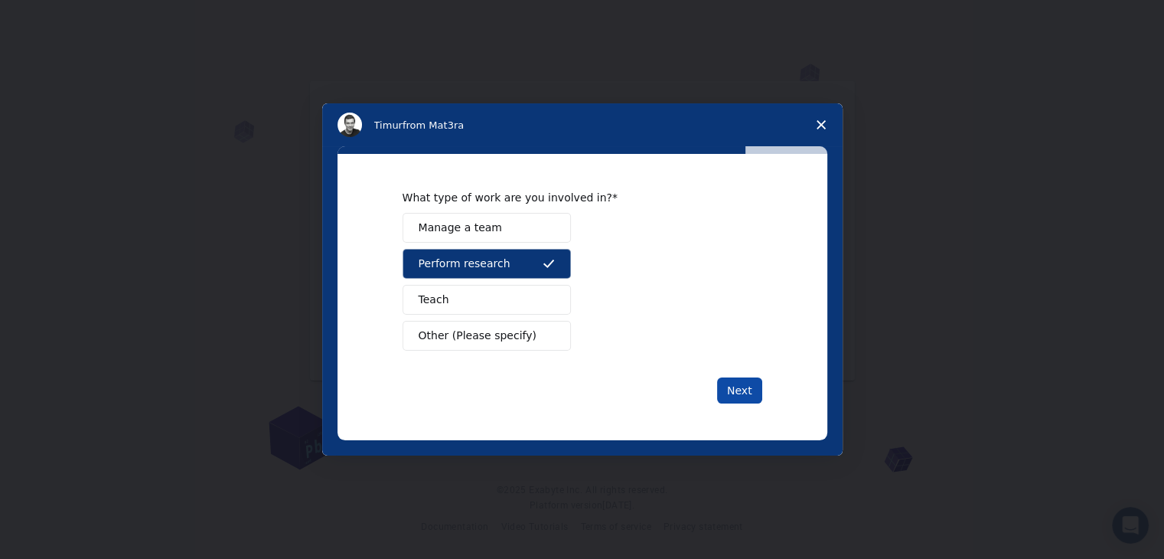
click at [752, 393] on button "Next" at bounding box center [739, 390] width 45 height 26
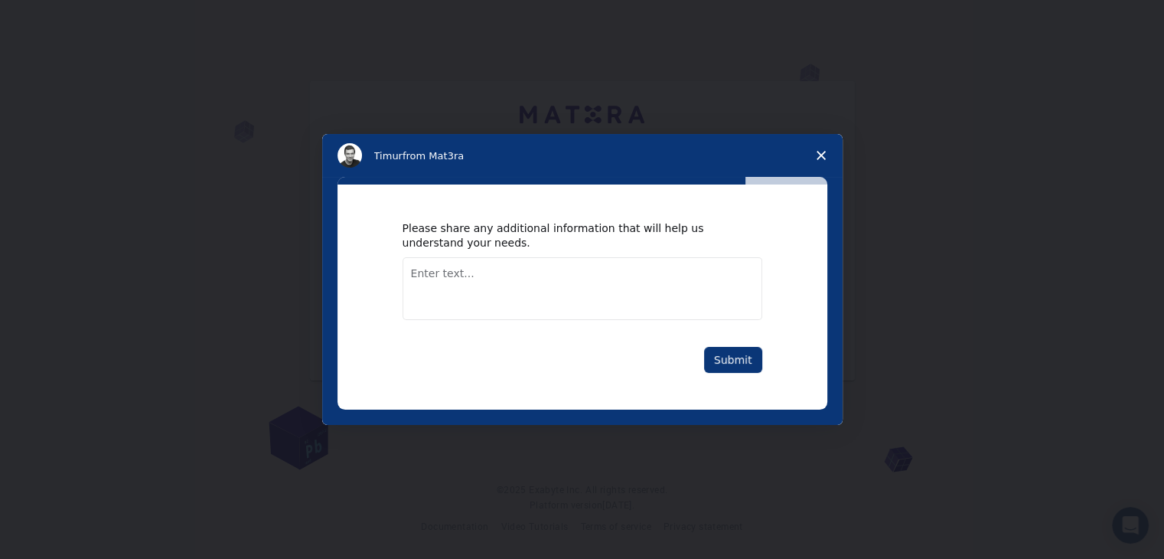
click at [576, 306] on textarea "Enter text..." at bounding box center [583, 288] width 360 height 63
type textarea "electronics simulations and stuff"
click at [744, 348] on button "Submit" at bounding box center [733, 360] width 58 height 26
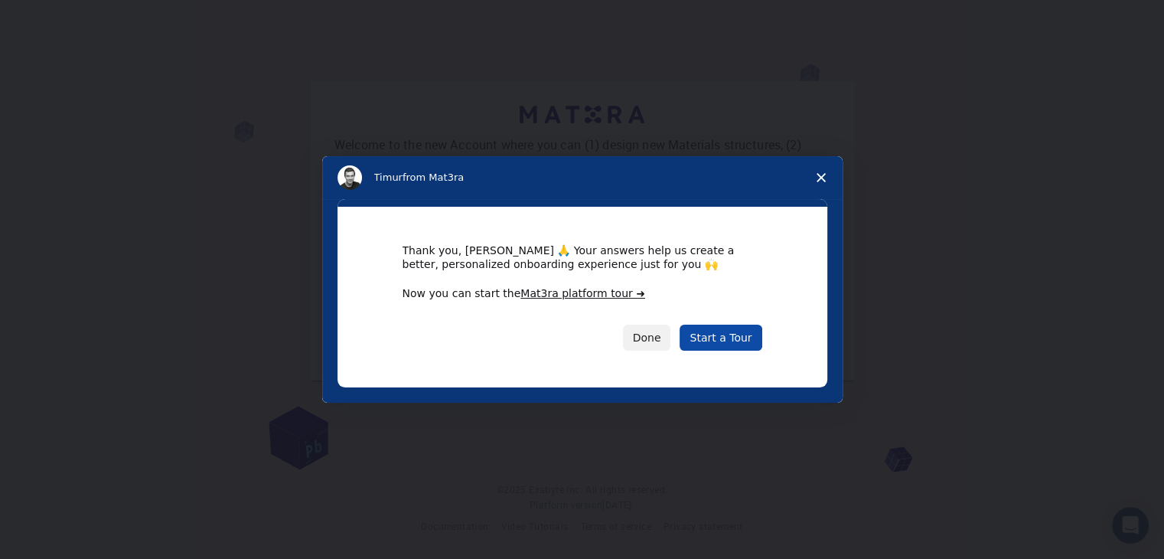
click at [744, 344] on link "Start a Tour" at bounding box center [721, 338] width 82 height 26
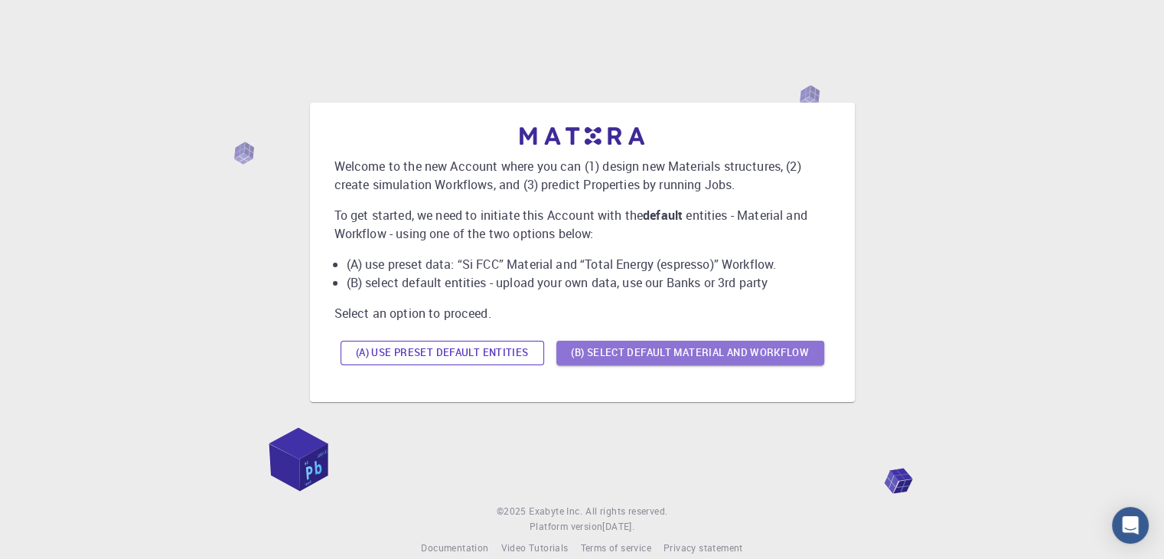
drag, startPoint x: 567, startPoint y: 348, endPoint x: 531, endPoint y: 345, distance: 36.8
click at [531, 345] on div "(A) Use preset default entities (B) Select default material and workflow" at bounding box center [583, 353] width 496 height 37
click at [601, 344] on button "(B) Select default material and workflow" at bounding box center [691, 353] width 268 height 24
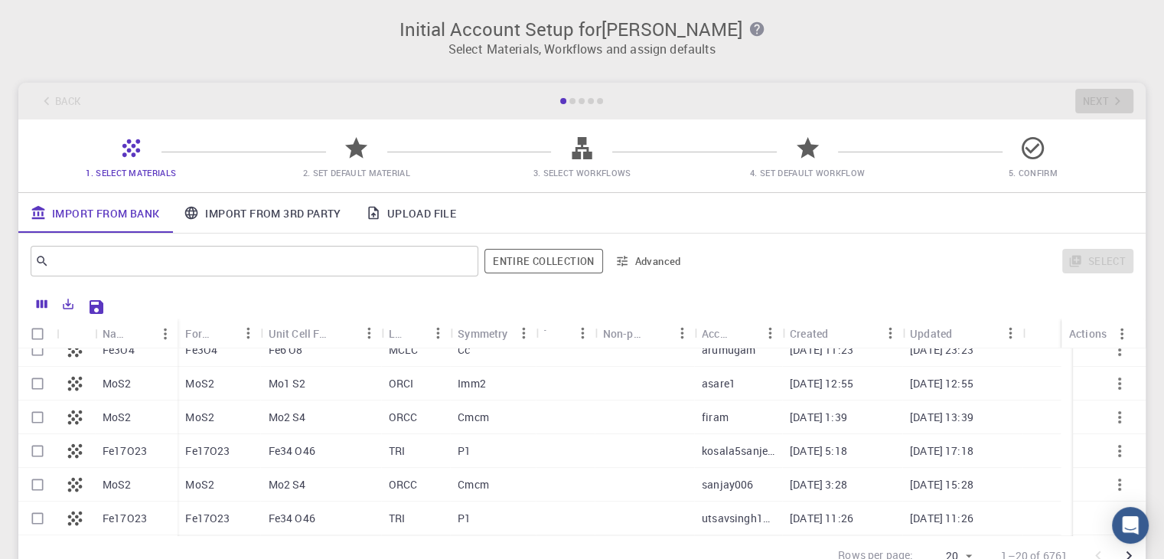
scroll to position [432, 0]
